Goal: Task Accomplishment & Management: Use online tool/utility

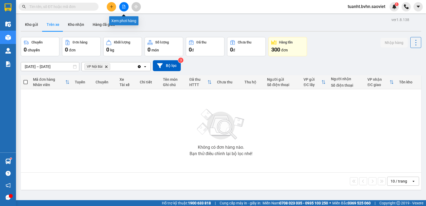
click at [123, 9] on button at bounding box center [123, 6] width 9 height 9
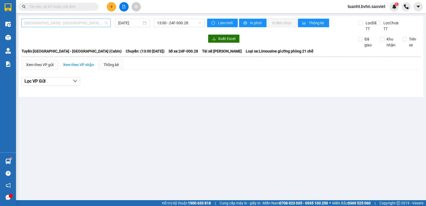
click at [88, 26] on span "[GEOGRAPHIC_DATA] - [GEOGRAPHIC_DATA] (Cabin)" at bounding box center [65, 23] width 83 height 8
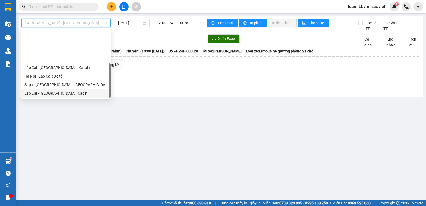
scroll to position [43, 0]
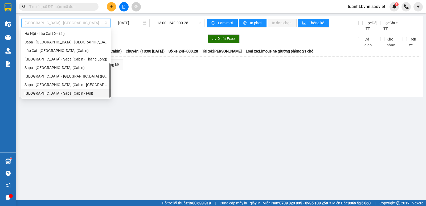
click at [84, 93] on div "[GEOGRAPHIC_DATA] - Sapa (Cabin - Full)" at bounding box center [65, 93] width 83 height 6
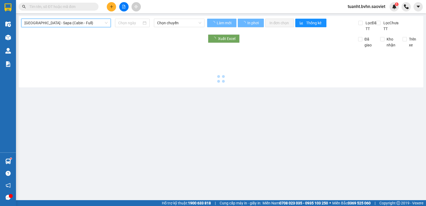
type input "[DATE]"
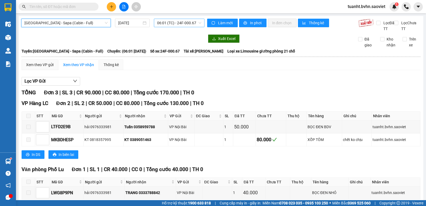
click at [182, 26] on span "06:01 (TC) - 24F-000.67" at bounding box center [179, 23] width 44 height 8
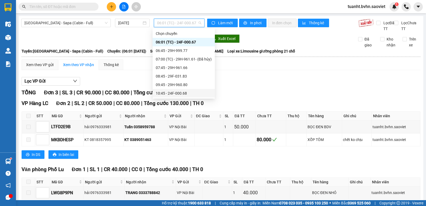
scroll to position [27, 0]
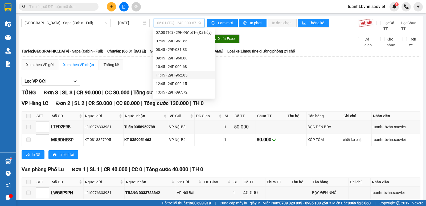
click at [185, 77] on div "11:45 - 29H-962.85" at bounding box center [184, 75] width 56 height 6
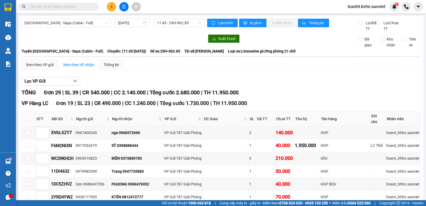
click at [255, 28] on div "Làm mới In phơi In đơn chọn Thống kê" at bounding box center [282, 25] width 151 height 13
click at [257, 24] on span "In phơi" at bounding box center [256, 23] width 12 height 6
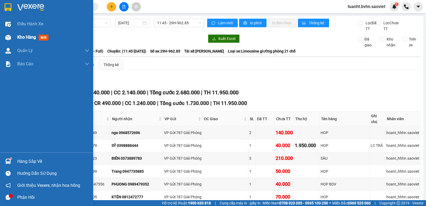
click at [10, 39] on img at bounding box center [8, 38] width 6 height 6
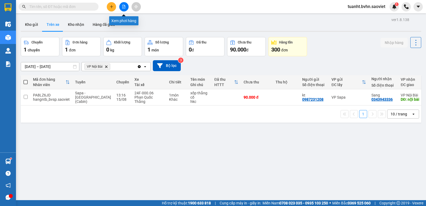
click at [124, 8] on icon "file-add" at bounding box center [124, 7] width 4 height 4
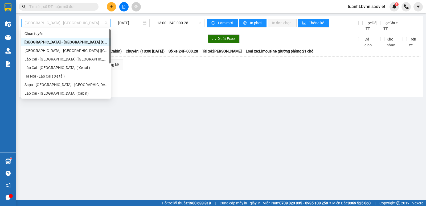
click at [91, 23] on span "[GEOGRAPHIC_DATA] - [GEOGRAPHIC_DATA] (Cabin)" at bounding box center [65, 23] width 83 height 8
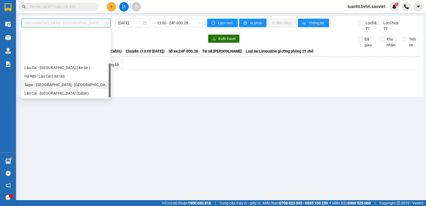
scroll to position [43, 0]
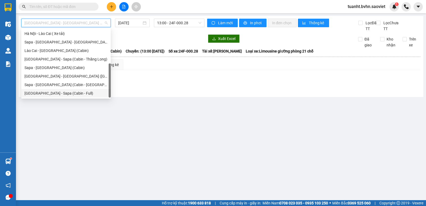
click at [75, 96] on div "[GEOGRAPHIC_DATA] - Sapa (Cabin - Full)" at bounding box center [65, 93] width 83 height 6
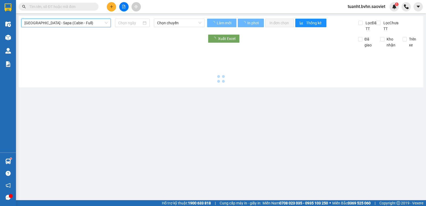
type input "[DATE]"
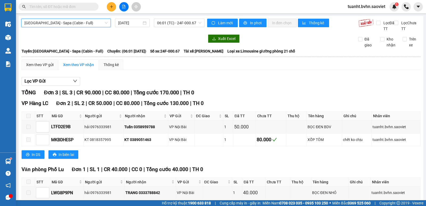
click at [92, 22] on span "[GEOGRAPHIC_DATA] - Sapa (Cabin - Full)" at bounding box center [65, 23] width 83 height 8
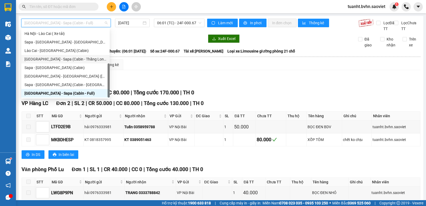
click at [83, 58] on div "[GEOGRAPHIC_DATA] - Sapa (Cabin - Thăng Long)" at bounding box center [65, 59] width 82 height 6
type input "[DATE]"
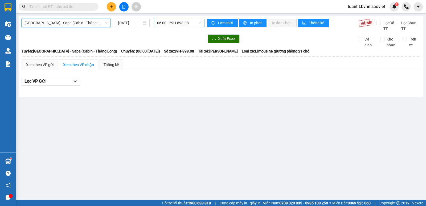
click at [182, 24] on span "06:00 - 29H-898.08" at bounding box center [179, 23] width 44 height 8
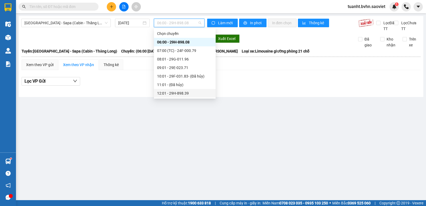
click at [189, 93] on div "12:01 - 29H-898.39" at bounding box center [184, 93] width 55 height 6
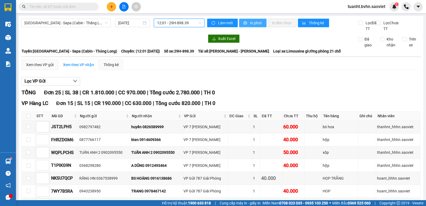
click at [250, 22] on span "In phơi" at bounding box center [256, 23] width 12 height 6
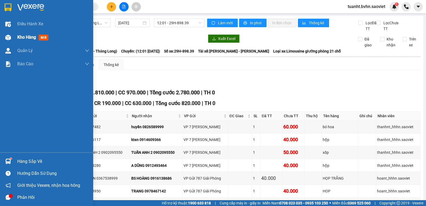
click at [8, 39] on img at bounding box center [8, 38] width 6 height 6
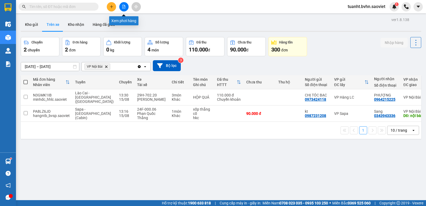
click at [125, 6] on icon "file-add" at bounding box center [124, 7] width 4 height 4
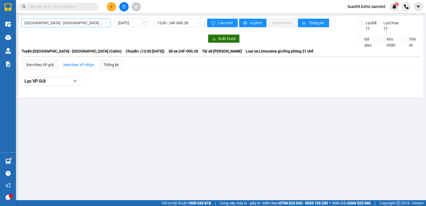
click at [88, 24] on span "[GEOGRAPHIC_DATA] - [GEOGRAPHIC_DATA] (Cabin)" at bounding box center [65, 23] width 83 height 8
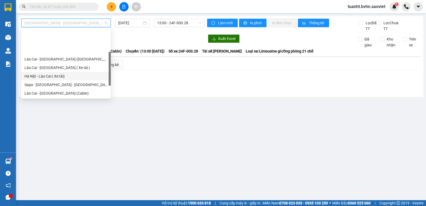
scroll to position [43, 0]
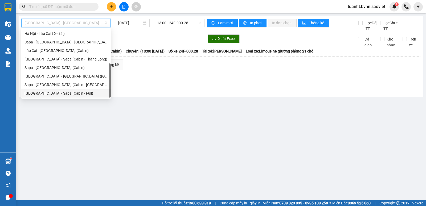
click at [85, 96] on div "[GEOGRAPHIC_DATA] - Sapa (Cabin - Full)" at bounding box center [65, 93] width 83 height 6
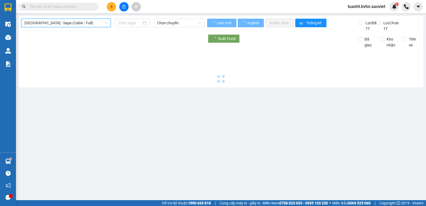
type input "[DATE]"
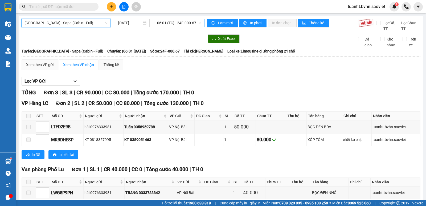
click at [165, 23] on span "06:01 (TC) - 24F-000.67" at bounding box center [179, 23] width 44 height 8
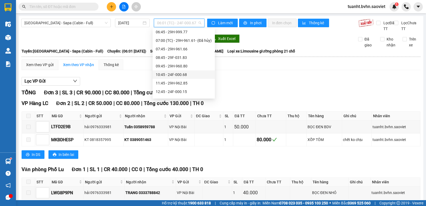
scroll to position [27, 0]
click at [185, 86] on div "12:45 - 24F-000.15" at bounding box center [184, 84] width 56 height 6
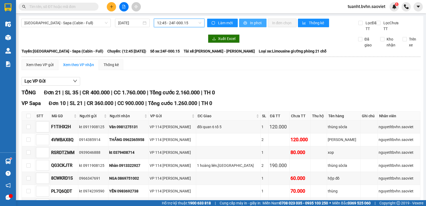
click at [251, 22] on span "In phơi" at bounding box center [256, 23] width 12 height 6
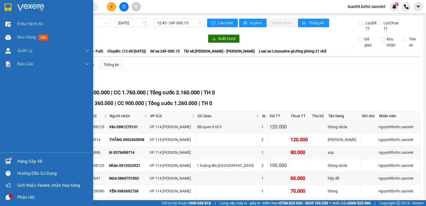
drag, startPoint x: 8, startPoint y: 35, endPoint x: 68, endPoint y: 2, distance: 68.5
click at [8, 35] on img at bounding box center [8, 38] width 6 height 6
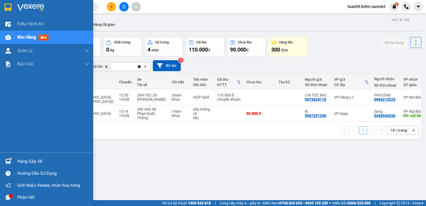
click at [7, 36] on img at bounding box center [8, 38] width 6 height 6
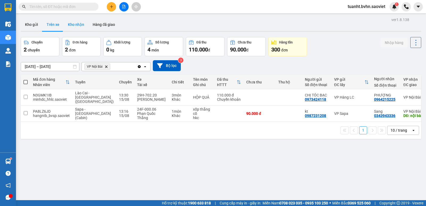
click at [75, 26] on button "Kho nhận" at bounding box center [76, 24] width 25 height 13
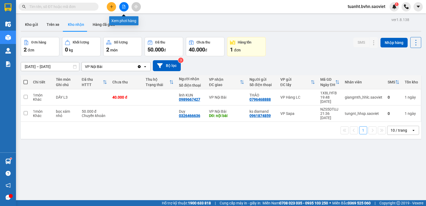
click at [121, 7] on button at bounding box center [123, 6] width 9 height 9
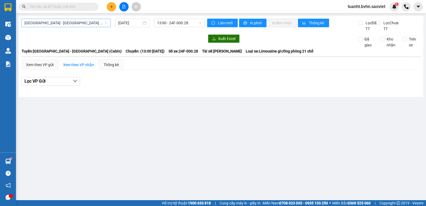
click at [50, 22] on span "[GEOGRAPHIC_DATA] - [GEOGRAPHIC_DATA] (Cabin)" at bounding box center [65, 23] width 83 height 8
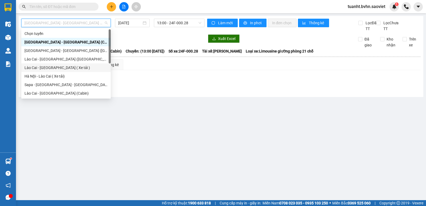
scroll to position [43, 0]
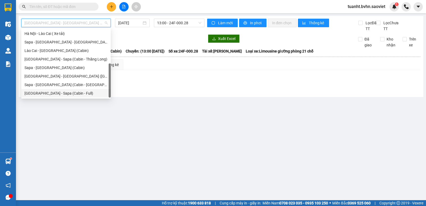
click at [55, 91] on div "[GEOGRAPHIC_DATA] - Sapa (Cabin - Full)" at bounding box center [65, 93] width 83 height 6
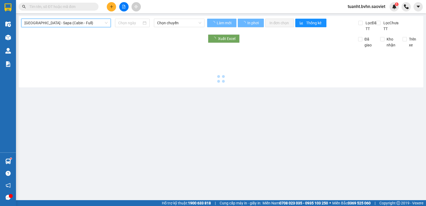
type input "[DATE]"
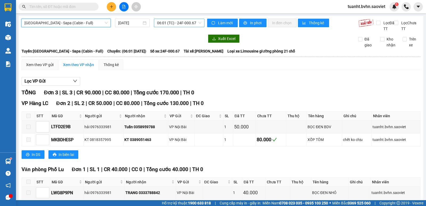
click at [175, 24] on span "06:01 (TC) - 24F-000.67" at bounding box center [179, 23] width 44 height 8
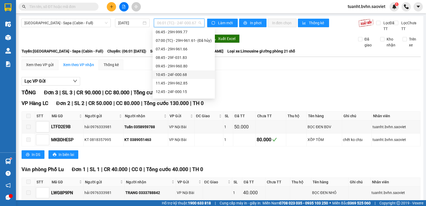
scroll to position [27, 0]
click at [175, 91] on div "13:45 - 29H-897.72" at bounding box center [184, 92] width 56 height 6
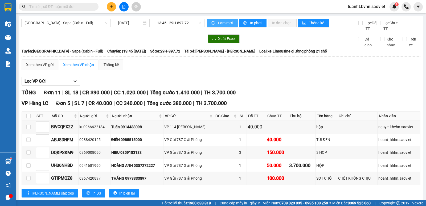
click at [225, 24] on span "Làm mới" at bounding box center [225, 23] width 15 height 6
click at [246, 23] on button "In phơi" at bounding box center [252, 23] width 27 height 9
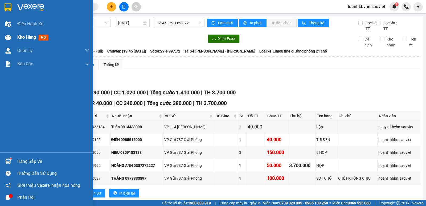
click at [16, 37] on div "Kho hàng mới" at bounding box center [46, 37] width 93 height 13
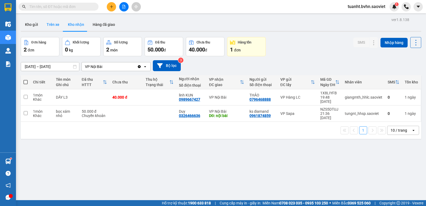
click at [50, 24] on button "Trên xe" at bounding box center [52, 24] width 21 height 13
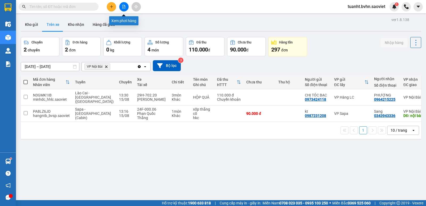
click at [126, 7] on button at bounding box center [123, 6] width 9 height 9
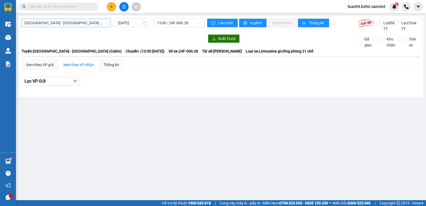
click at [53, 22] on span "[GEOGRAPHIC_DATA] - [GEOGRAPHIC_DATA] (Cabin)" at bounding box center [65, 23] width 83 height 8
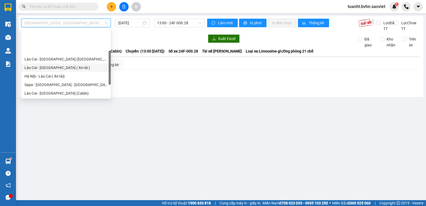
scroll to position [27, 0]
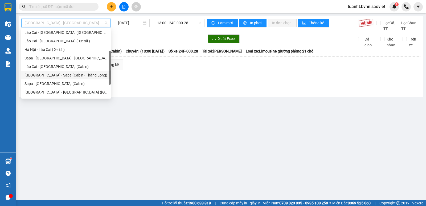
click at [39, 74] on div "[GEOGRAPHIC_DATA] - Sapa (Cabin - Thăng Long)" at bounding box center [65, 75] width 83 height 6
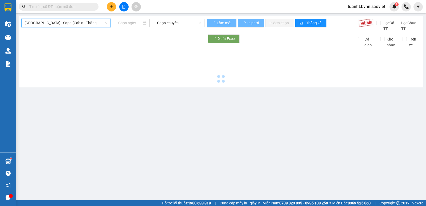
type input "[DATE]"
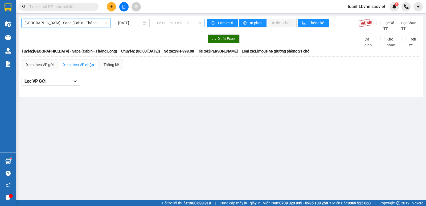
click at [178, 24] on span "06:00 - 29H-898.08" at bounding box center [179, 23] width 44 height 8
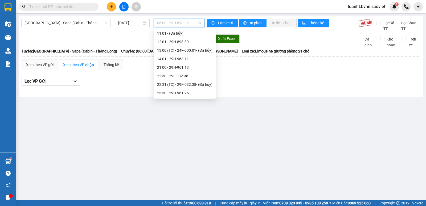
scroll to position [53, 0]
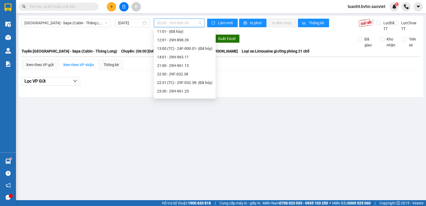
click at [174, 56] on div "14:01 - 29H-963.11" at bounding box center [184, 57] width 55 height 6
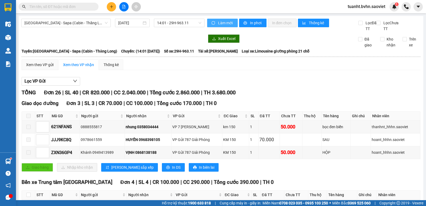
click at [225, 23] on span "Làm mới" at bounding box center [225, 23] width 15 height 6
click at [252, 23] on span "In phơi" at bounding box center [256, 23] width 12 height 6
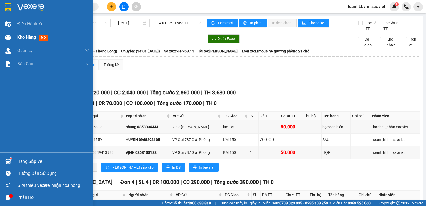
click at [22, 36] on span "Kho hàng" at bounding box center [26, 37] width 19 height 5
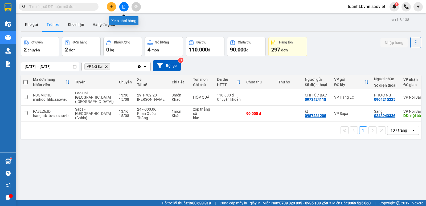
click at [122, 7] on icon "file-add" at bounding box center [124, 7] width 4 height 4
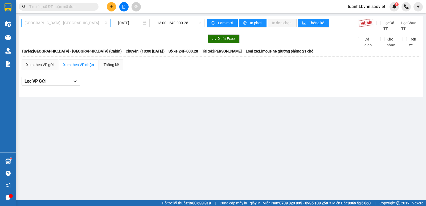
click at [72, 24] on span "[GEOGRAPHIC_DATA] - [GEOGRAPHIC_DATA] (Cabin)" at bounding box center [65, 23] width 83 height 8
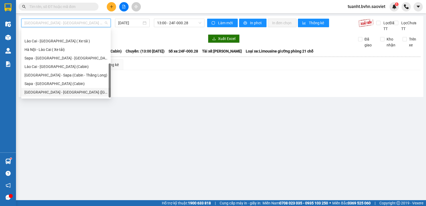
scroll to position [43, 0]
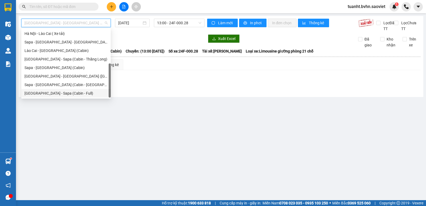
click at [72, 94] on div "[GEOGRAPHIC_DATA] - Sapa (Cabin - Full)" at bounding box center [65, 93] width 83 height 6
type input "[DATE]"
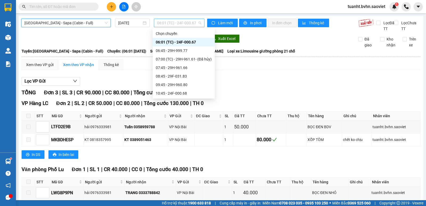
click at [181, 23] on span "06:01 (TC) - 24F-000.67" at bounding box center [179, 23] width 44 height 8
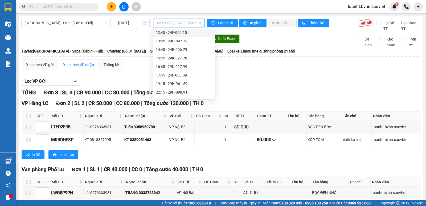
scroll to position [80, 0]
click at [183, 47] on div "14:45 - 24B-006.79" at bounding box center [184, 47] width 56 height 6
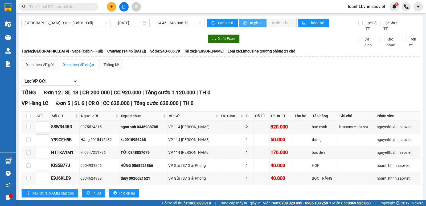
click at [250, 22] on span "In phơi" at bounding box center [256, 23] width 12 height 6
